Goal: Information Seeking & Learning: Find specific fact

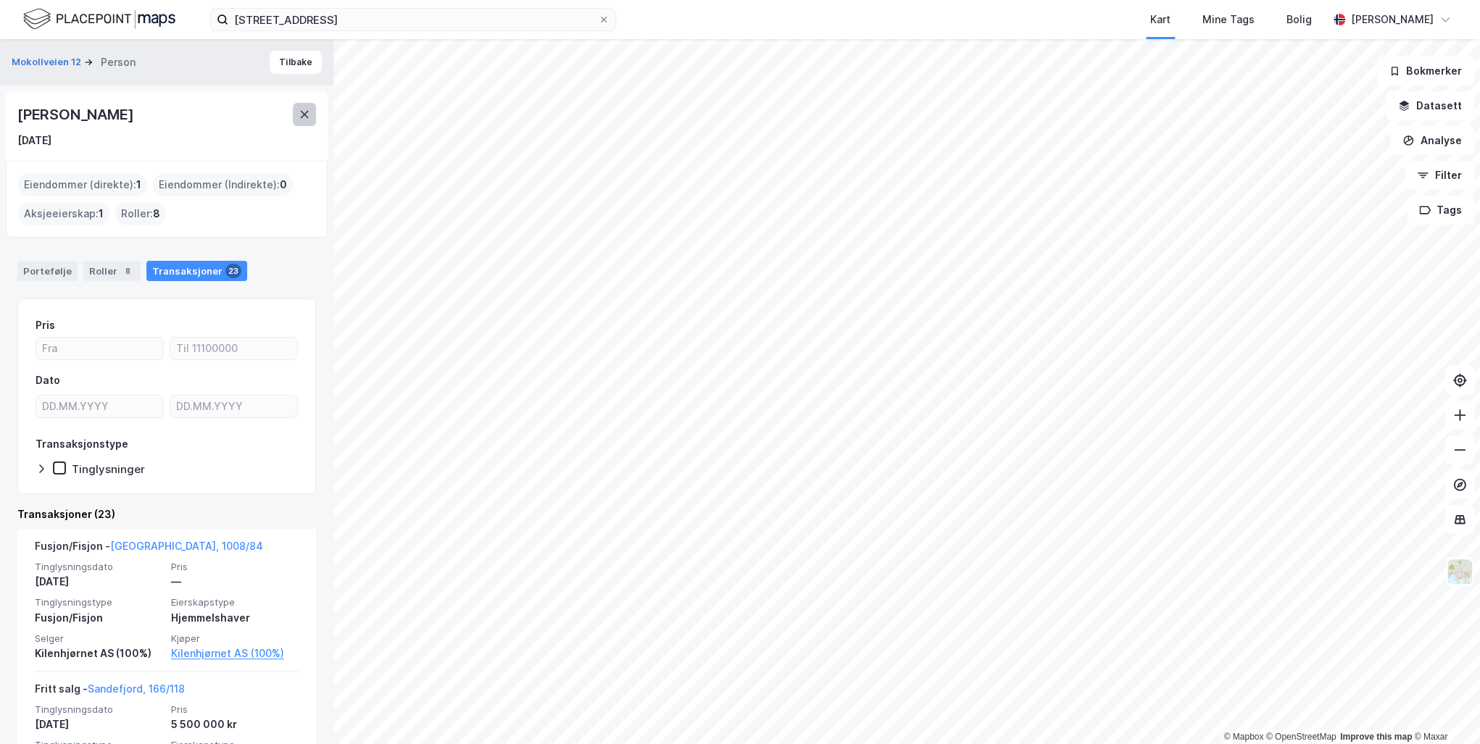
click at [309, 120] on icon at bounding box center [305, 115] width 12 height 12
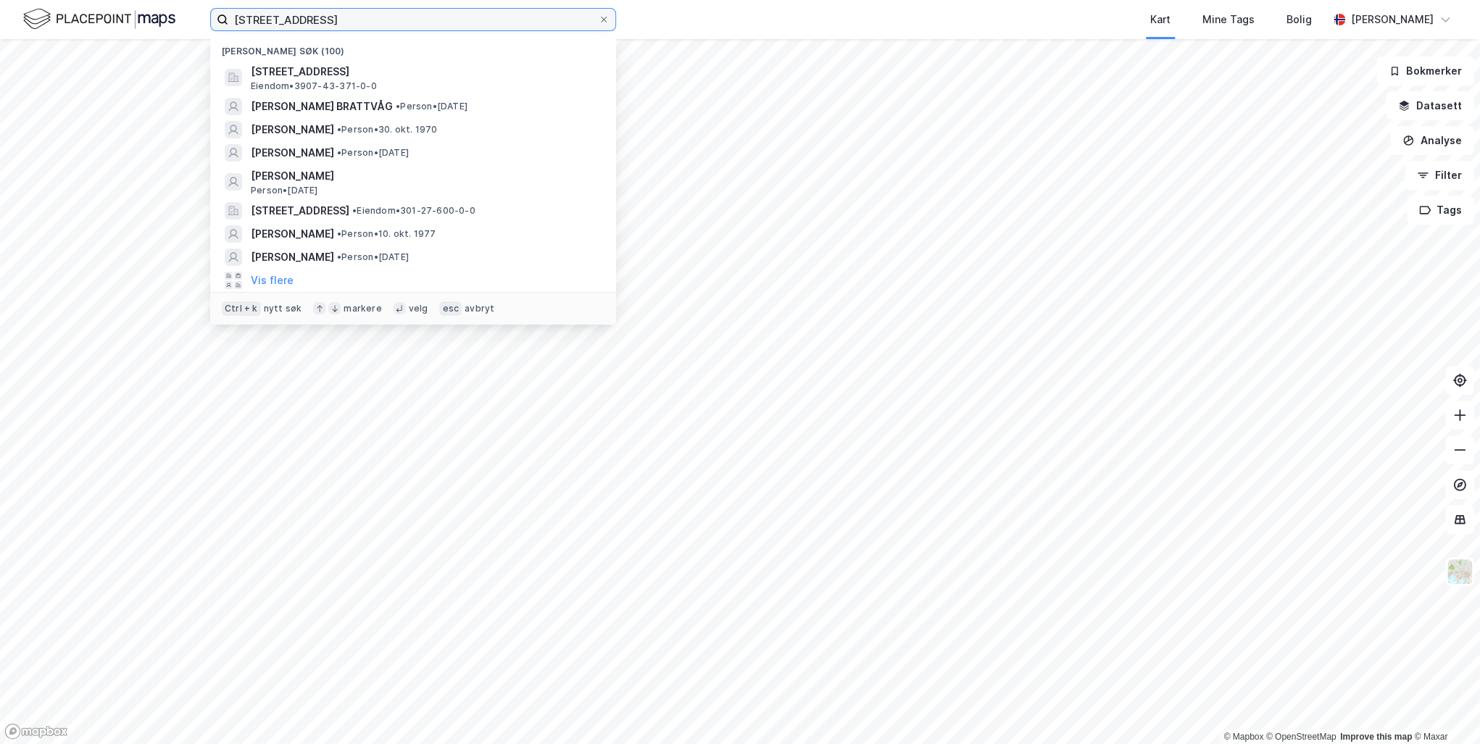
drag, startPoint x: 426, startPoint y: 24, endPoint x: 81, endPoint y: 2, distance: 345.6
click at [81, 2] on div "[STREET_ADDRESS] søk (100) [STREET_ADDRESS], [GEOGRAPHIC_DATA], [GEOGRAPHIC_DAT…" at bounding box center [740, 19] width 1480 height 39
paste input "[PERSON_NAME]"
type input "[PERSON_NAME]"
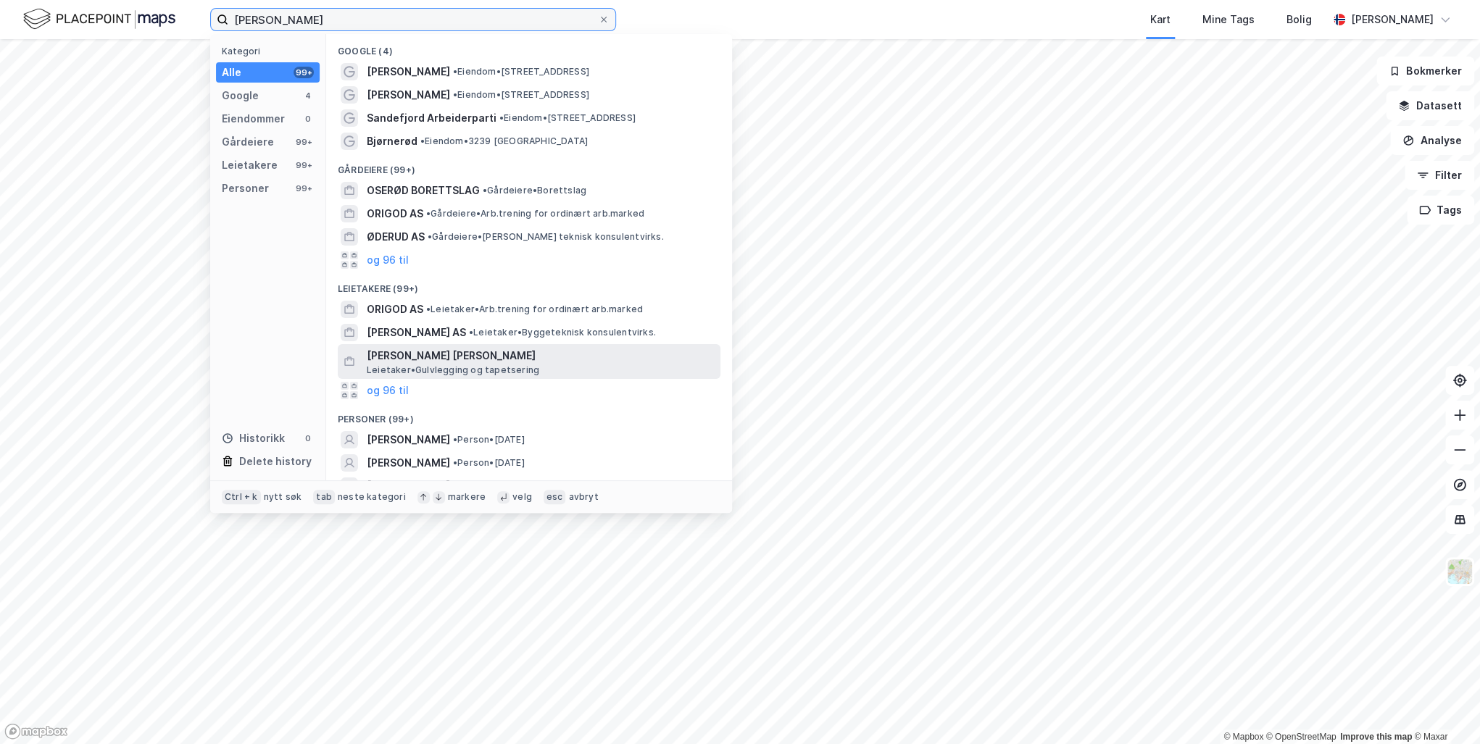
scroll to position [174, 0]
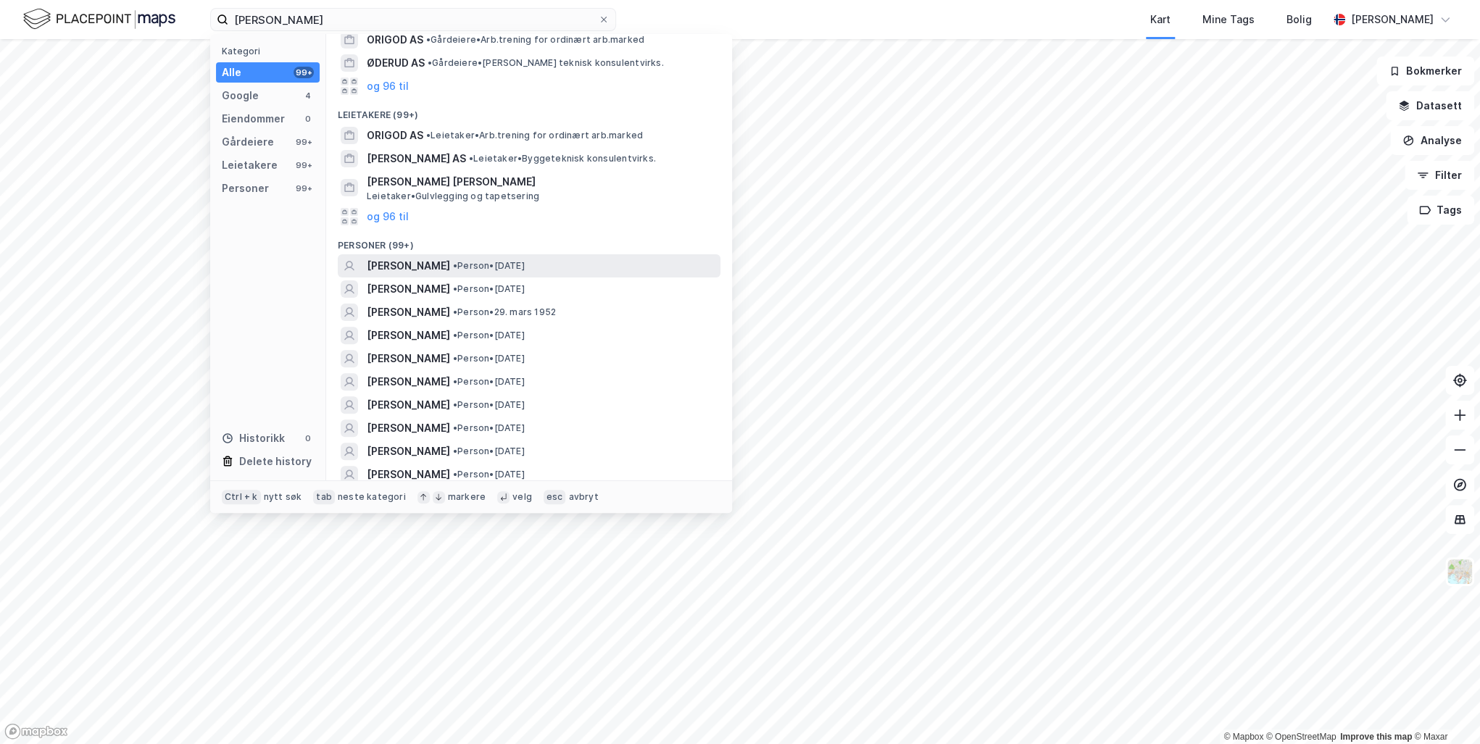
click at [380, 261] on span "[PERSON_NAME]" at bounding box center [408, 265] width 83 height 17
